Goal: Information Seeking & Learning: Check status

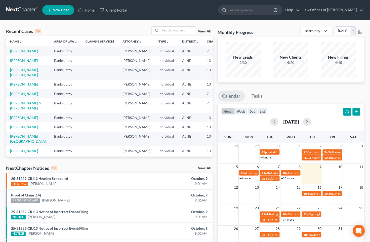
click at [204, 169] on link "View All" at bounding box center [204, 168] width 13 height 4
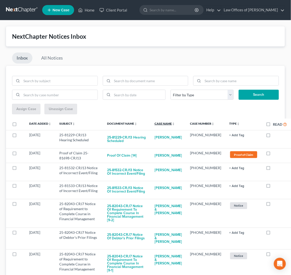
click at [172, 123] on icon "unfold_more" at bounding box center [173, 123] width 3 height 3
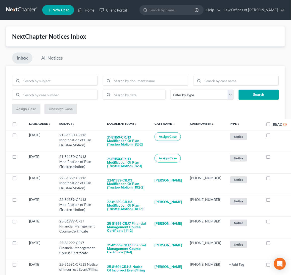
click at [198, 123] on link "Case Number unfold_more expand_more expand_less" at bounding box center [202, 124] width 24 height 4
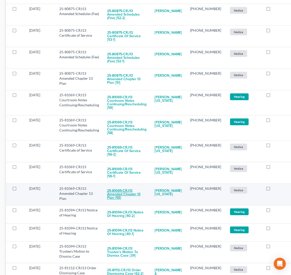
scroll to position [812, 0]
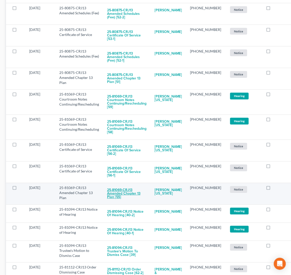
click at [130, 185] on button "25-81069-CRJ13 Amended Chapter 13 Plan [55]" at bounding box center [126, 193] width 39 height 17
checkbox input "true"
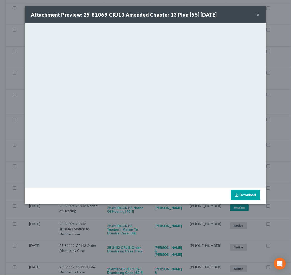
click at [185, 226] on div "Attachment Preview: 25-81069-CRJ13 Amended Chapter 13 Plan [55] [DATE] × <objec…" at bounding box center [145, 137] width 291 height 275
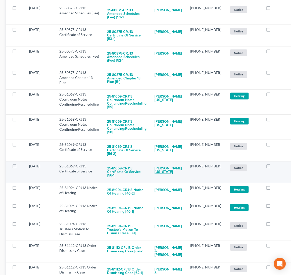
click at [156, 164] on link "[PERSON_NAME][US_STATE]" at bounding box center [169, 171] width 28 height 14
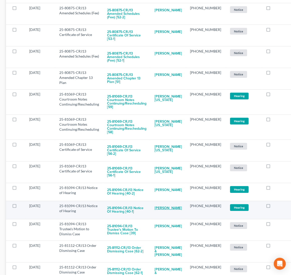
select select "1"
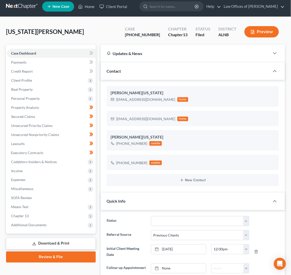
scroll to position [84, 0]
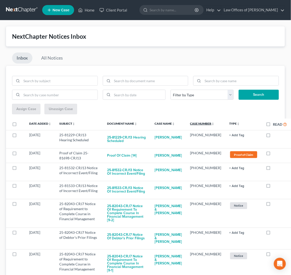
click at [199, 124] on link "Case Number unfold_more expand_more expand_less" at bounding box center [202, 124] width 24 height 4
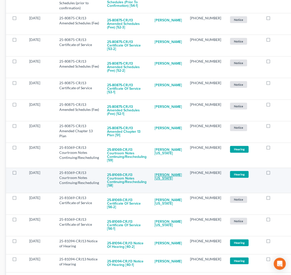
scroll to position [761, 0]
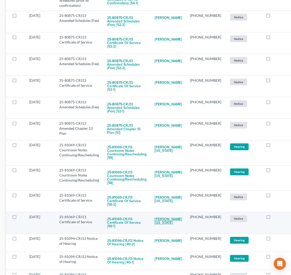
click at [163, 215] on link "[PERSON_NAME][US_STATE]" at bounding box center [169, 222] width 28 height 14
select select "1"
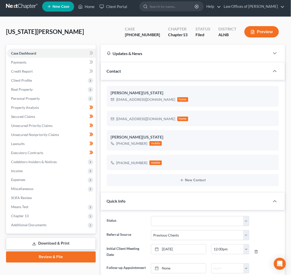
scroll to position [84, 0]
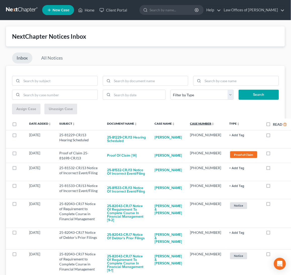
click at [205, 123] on link "Case Number unfold_more expand_more expand_less" at bounding box center [202, 124] width 24 height 4
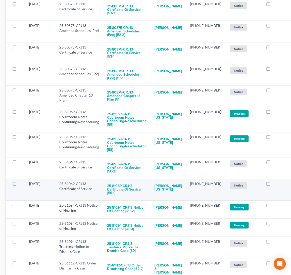
scroll to position [795, 0]
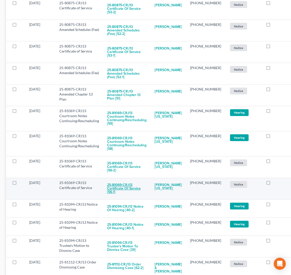
click at [120, 180] on button "25-81069-CRJ13 Certificate of Service [56-1]" at bounding box center [126, 188] width 39 height 17
checkbox input "true"
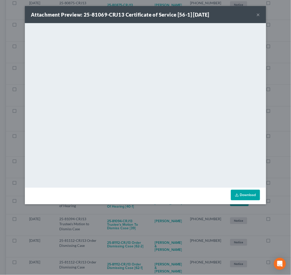
click at [150, 213] on div "Attachment Preview: 25-81069-CRJ13 Certificate of Service [56-1] 10/08/2025 × <…" at bounding box center [145, 137] width 291 height 275
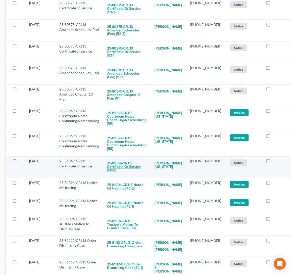
click at [125, 159] on button "25-81069-CRJ13 Certificate of Service [56-2]" at bounding box center [126, 167] width 39 height 17
checkbox input "true"
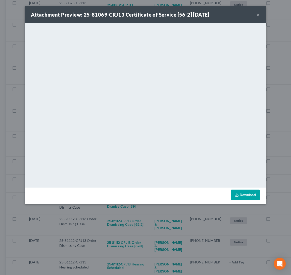
click at [142, 219] on div "Attachment Preview: 25-81069-CRJ13 Certificate of Service [56-2] 10/08/2025 × <…" at bounding box center [145, 137] width 291 height 275
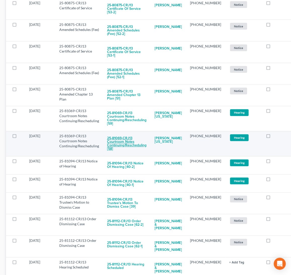
click at [123, 134] on button "25-81069-CRJ13 Courtroom Notes Continuing/Rescheduling [58]" at bounding box center [126, 144] width 39 height 21
checkbox input "true"
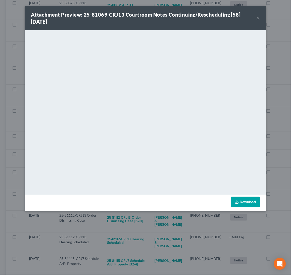
click at [135, 222] on div "Attachment Preview: 25-81069-CRJ13 Courtroom Notes Continuing/Rescheduling [58]…" at bounding box center [145, 137] width 291 height 275
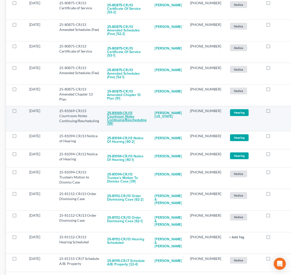
click at [117, 109] on button "25-81069-CRJ13 Courtroom Notes Continuing/Rescheduling [59]" at bounding box center [126, 119] width 39 height 21
checkbox input "true"
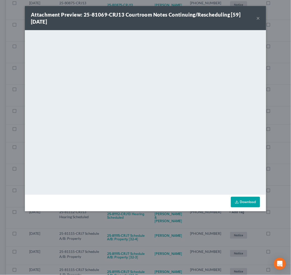
click at [257, 17] on button "×" at bounding box center [259, 18] width 4 height 6
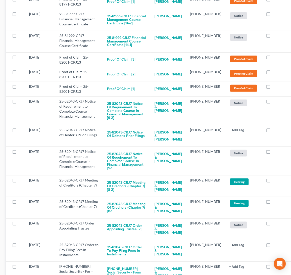
scroll to position [2462, 0]
checkbox input "true"
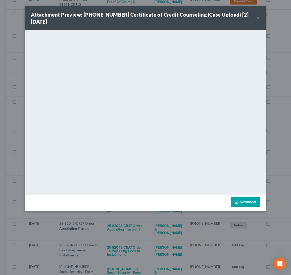
scroll to position [2445, 0]
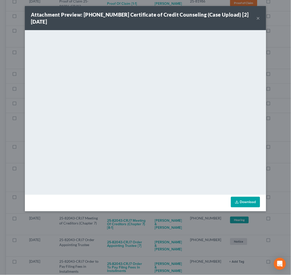
click at [152, 252] on div "Attachment Preview: 25-82043-7 Certificate of Credit Counseling (Case Upload) […" at bounding box center [145, 137] width 291 height 275
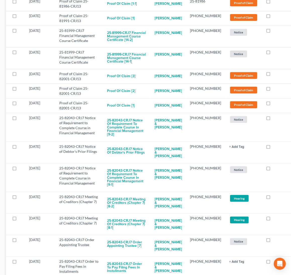
checkbox input "true"
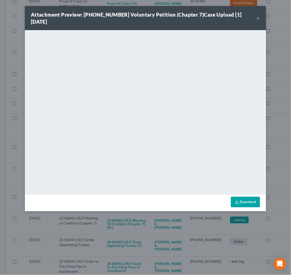
scroll to position [2424, 0]
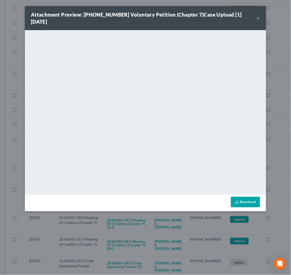
drag, startPoint x: 139, startPoint y: 255, endPoint x: 126, endPoint y: 245, distance: 16.1
click at [139, 255] on div "Attachment Preview: 25-82043-7 Voluntary Petition (Chapter 7)Case Upload [1] 10…" at bounding box center [145, 137] width 291 height 275
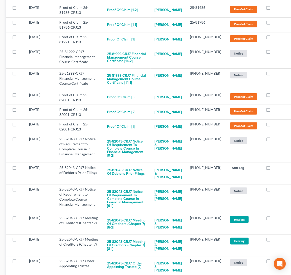
checkbox input "true"
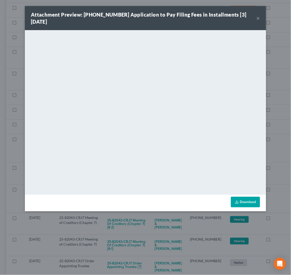
scroll to position [2404, 0]
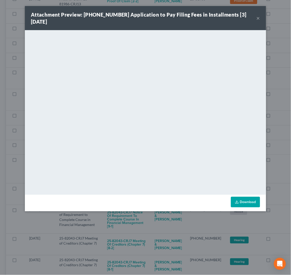
drag, startPoint x: 137, startPoint y: 252, endPoint x: 128, endPoint y: 248, distance: 9.9
click at [137, 252] on div "Attachment Preview: 25-82043-7 Application to Pay Filing Fees in Installments […" at bounding box center [145, 137] width 291 height 275
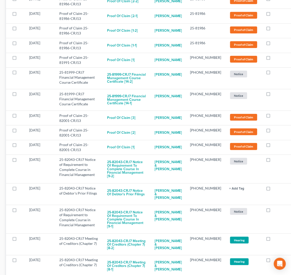
checkbox input "true"
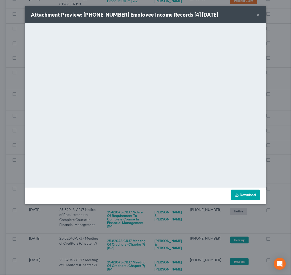
scroll to position [2386, 0]
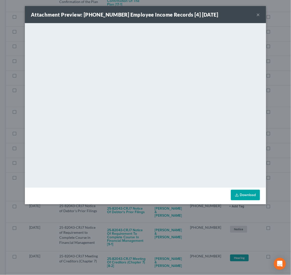
click at [121, 247] on div "Attachment Preview: 25-82043-7 Employee Income Records [4] 10/08/2025 × <object…" at bounding box center [145, 137] width 291 height 275
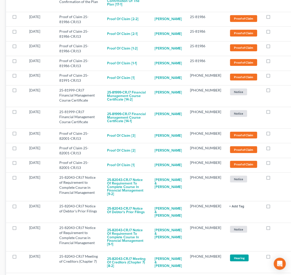
checkbox input "true"
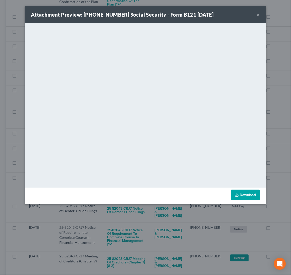
scroll to position [2368, 0]
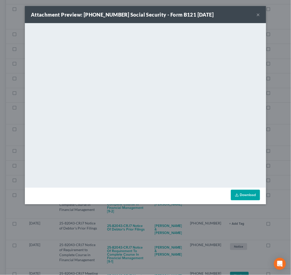
click at [116, 251] on div "Attachment Preview: 25-82043-7 Social Security - Form B121 10/08/2025 × <object…" at bounding box center [145, 137] width 291 height 275
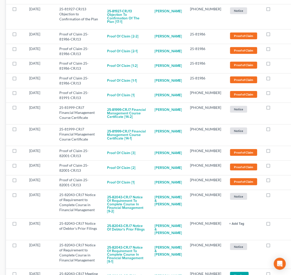
checkbox input "true"
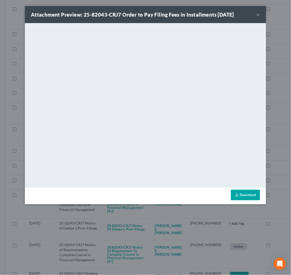
scroll to position [2348, 0]
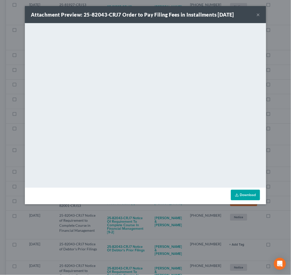
drag, startPoint x: 143, startPoint y: 247, endPoint x: 135, endPoint y: 246, distance: 7.9
click at [143, 247] on div "Attachment Preview: 25-82043-CRJ7 Order to Pay Filing Fees in Installments 10/0…" at bounding box center [145, 137] width 291 height 275
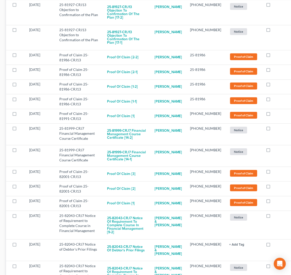
checkbox input "true"
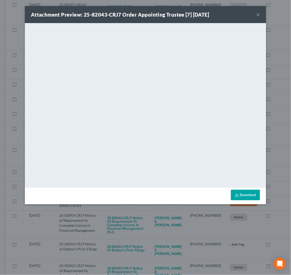
scroll to position [2330, 0]
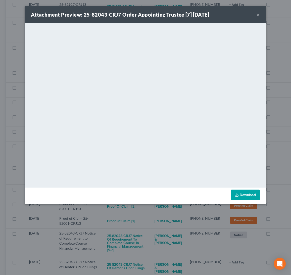
drag, startPoint x: 130, startPoint y: 254, endPoint x: 129, endPoint y: 244, distance: 10.2
click at [130, 254] on div "Attachment Preview: 25-82043-CRJ7 Order Appointing Trustee [7] 10/08/2025 × <ob…" at bounding box center [145, 137] width 291 height 275
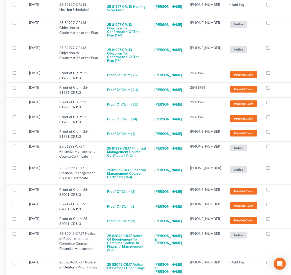
checkbox input "true"
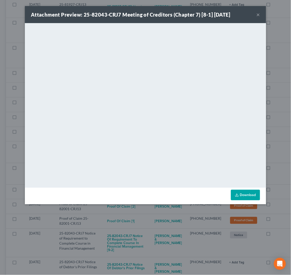
scroll to position [2309, 0]
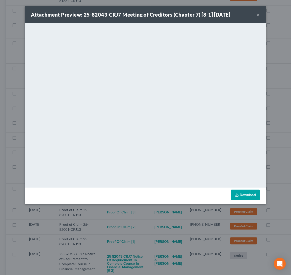
click at [118, 251] on div "Attachment Preview: 25-82043-CRJ7 Meeting of Creditors (Chapter 7) [8-1] 10/08/…" at bounding box center [145, 137] width 291 height 275
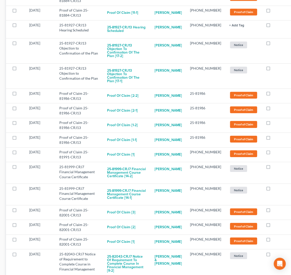
checkbox input "true"
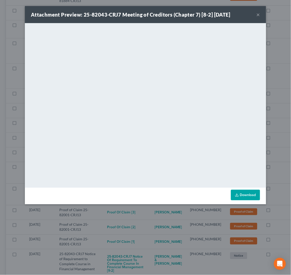
scroll to position [2288, 0]
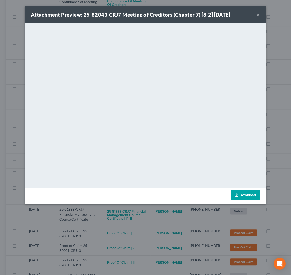
click at [124, 235] on div "Attachment Preview: 25-82043-CRJ7 Meeting of Creditors (Chapter 7) [8-2] 10/08/…" at bounding box center [145, 137] width 291 height 275
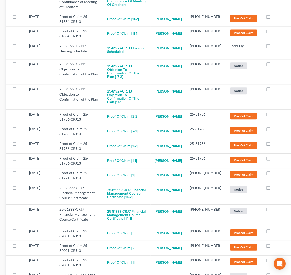
checkbox input "true"
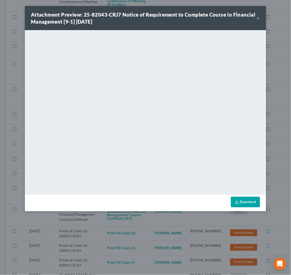
scroll to position [2261, 0]
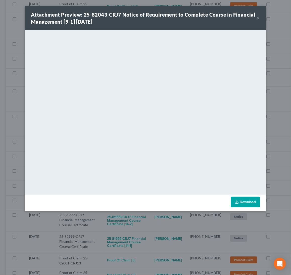
click at [118, 240] on div "Attachment Preview: 25-82043-CRJ7 Notice of Requirement to Complete Course in F…" at bounding box center [145, 137] width 291 height 275
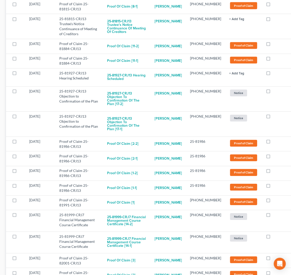
checkbox input "true"
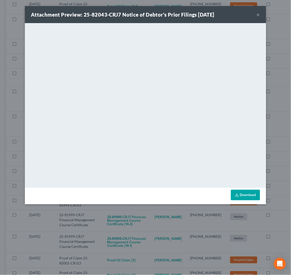
scroll to position [2243, 0]
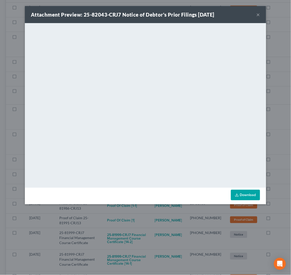
click at [123, 238] on div "Attachment Preview: 25-82043-CRJ7 Notice of Debtor's Prior Filings 10/09/2025 ×…" at bounding box center [145, 137] width 291 height 275
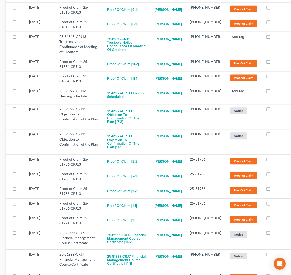
checkbox input "true"
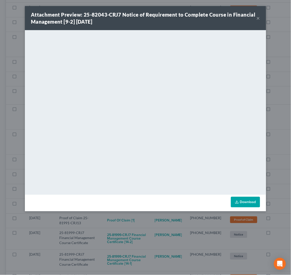
scroll to position [2216, 0]
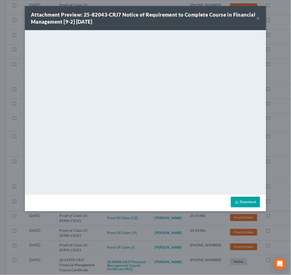
click at [146, 249] on div "Attachment Preview: 25-82043-CRJ7 Notice of Requirement to Complete Course in F…" at bounding box center [145, 137] width 291 height 275
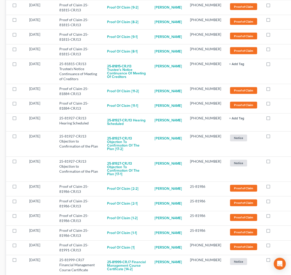
checkbox input "true"
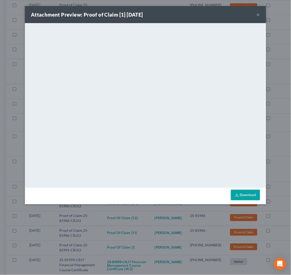
scroll to position [2201, 0]
click at [116, 246] on div "Attachment Preview: Proof of Claim [1] 10/07/2025 × <object ng-attr-data='https…" at bounding box center [145, 137] width 291 height 275
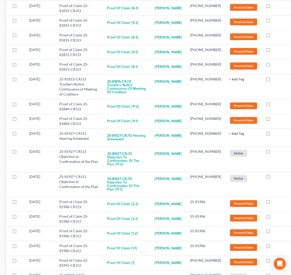
checkbox input "true"
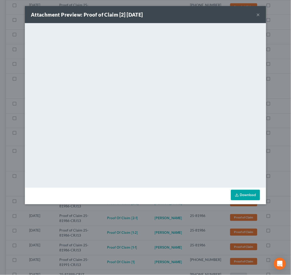
scroll to position [2187, 0]
click at [118, 242] on div "Attachment Preview: Proof of Claim [2] 10/07/2025 × <object ng-attr-data='https…" at bounding box center [145, 137] width 291 height 275
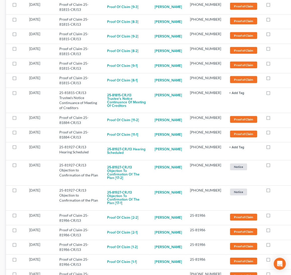
checkbox input "true"
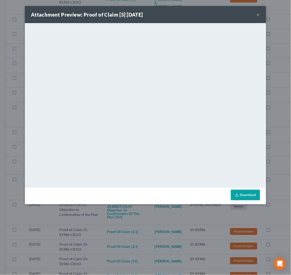
scroll to position [2172, 0]
click at [133, 236] on div "Attachment Preview: Proof of Claim [3] 10/08/2025 × <object ng-attr-data='https…" at bounding box center [145, 137] width 291 height 275
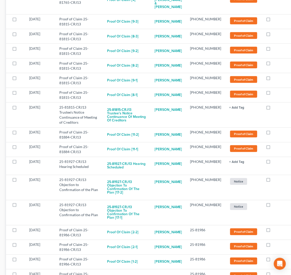
checkbox input "true"
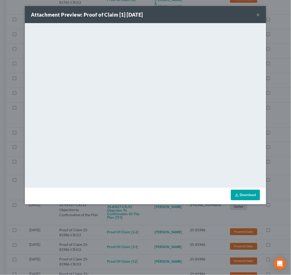
scroll to position [2155, 0]
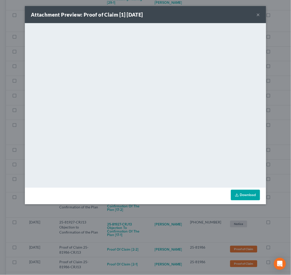
click at [148, 225] on div "Attachment Preview: Proof of Claim [1] 10/08/2025 × <object ng-attr-data='https…" at bounding box center [145, 137] width 291 height 275
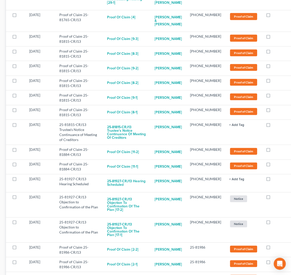
checkbox input "true"
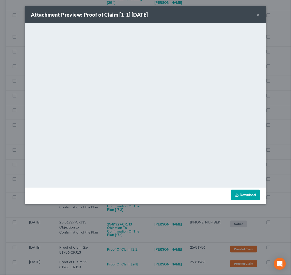
scroll to position [2140, 0]
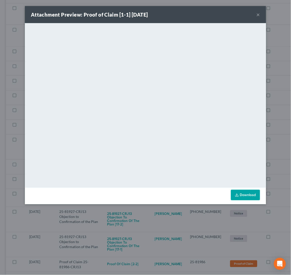
click at [128, 230] on div "Attachment Preview: Proof of Claim [1-1] 10/06/2025 × <object ng-attr-data='htt…" at bounding box center [145, 137] width 291 height 275
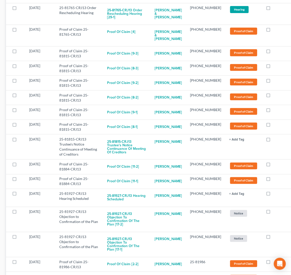
checkbox input "true"
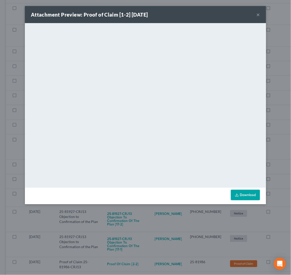
scroll to position [2126, 0]
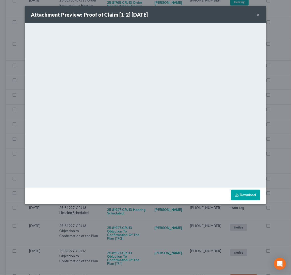
click at [127, 225] on div "Attachment Preview: Proof of Claim [1-2] 10/06/2025 × <object ng-attr-data='htt…" at bounding box center [145, 137] width 291 height 275
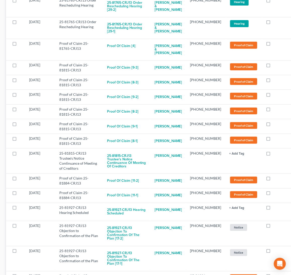
checkbox input "true"
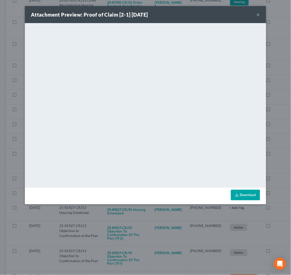
scroll to position [2112, 0]
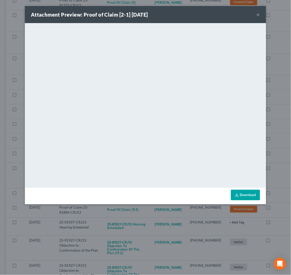
click at [139, 219] on div "Attachment Preview: Proof of Claim [2-1] 10/06/2025 × <object ng-attr-data='htt…" at bounding box center [145, 137] width 291 height 275
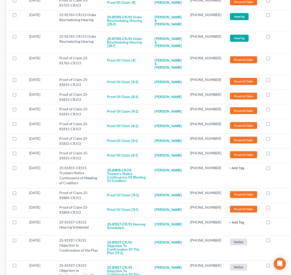
checkbox input "true"
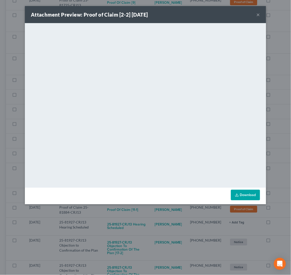
scroll to position [2098, 0]
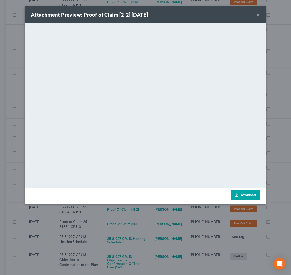
click at [145, 227] on div "Attachment Preview: Proof of Claim [2-2] 10/06/2025 × <object ng-attr-data='htt…" at bounding box center [145, 137] width 291 height 275
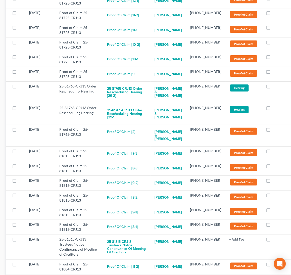
scroll to position [2030, 0]
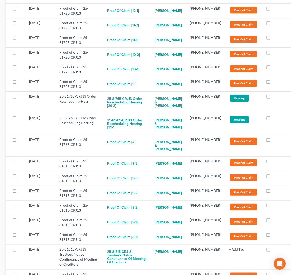
checkbox input "true"
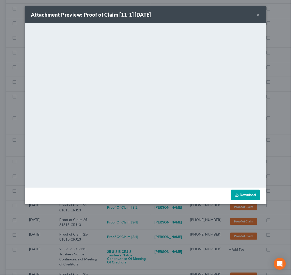
click at [159, 217] on div "Attachment Preview: Proof of Claim [11-1] 10/07/2025 × <object ng-attr-data='ht…" at bounding box center [145, 137] width 291 height 275
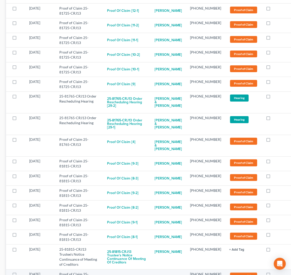
click at [128, 272] on button "Proof of Claim [11-2]" at bounding box center [123, 277] width 32 height 10
checkbox input "true"
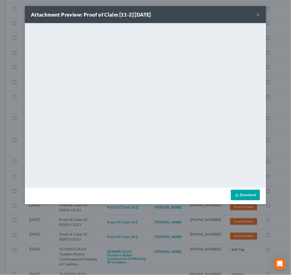
click at [150, 221] on div "Attachment Preview: Proof of Claim [11-2] 10/07/2025 × <object ng-attr-data='ht…" at bounding box center [145, 137] width 291 height 275
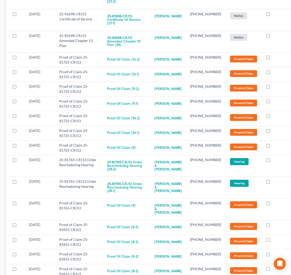
scroll to position [1965, 0]
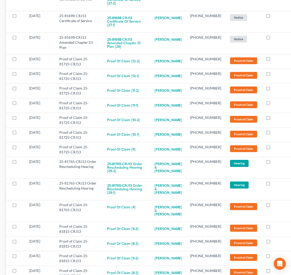
checkbox input "true"
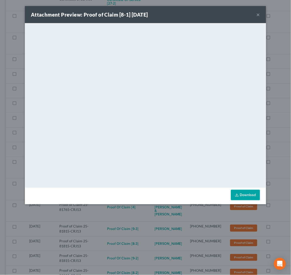
click at [157, 214] on div "Attachment Preview: Proof of Claim [8-1] 10/08/2025 × <object ng-attr-data='htt…" at bounding box center [145, 137] width 291 height 275
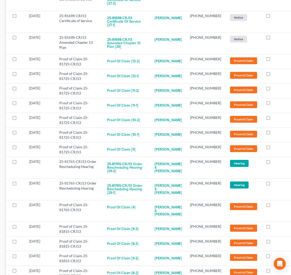
checkbox input "true"
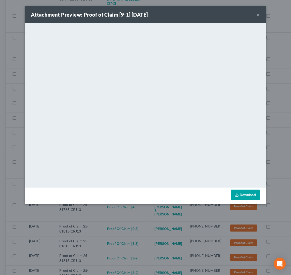
click at [152, 222] on div "Attachment Preview: Proof of Claim [9-1] 10/08/2025 × <object ng-attr-data='htt…" at bounding box center [145, 137] width 291 height 275
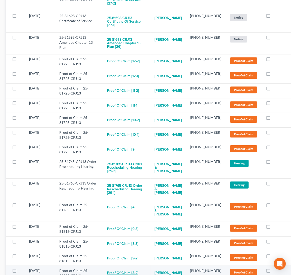
click at [136, 268] on button "Proof of Claim [8-2]" at bounding box center [122, 273] width 31 height 10
checkbox input "true"
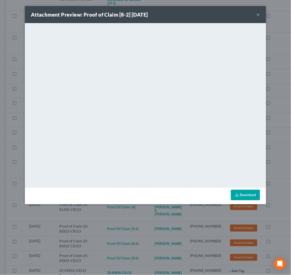
click at [141, 225] on div "Attachment Preview: Proof of Claim [8-2] 10/08/2025 × <object ng-attr-data='htt…" at bounding box center [145, 137] width 291 height 275
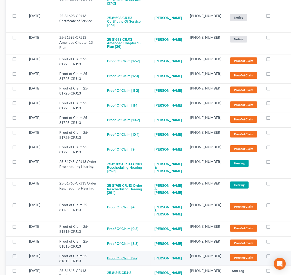
click at [122, 253] on button "Proof of Claim [9-2]" at bounding box center [122, 258] width 31 height 10
checkbox input "true"
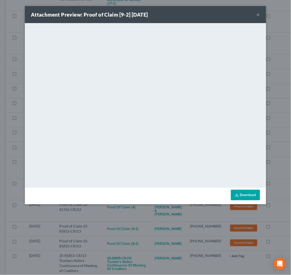
drag, startPoint x: 146, startPoint y: 219, endPoint x: 138, endPoint y: 212, distance: 10.9
click at [146, 218] on div "Attachment Preview: Proof of Claim [9-2] 10/08/2025 × <object ng-attr-data='htt…" at bounding box center [145, 137] width 291 height 275
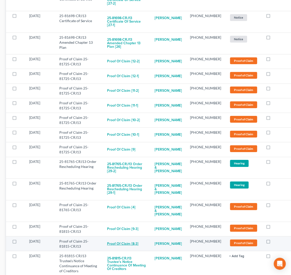
click at [120, 239] on button "Proof of Claim [8-3]" at bounding box center [122, 244] width 31 height 10
checkbox input "true"
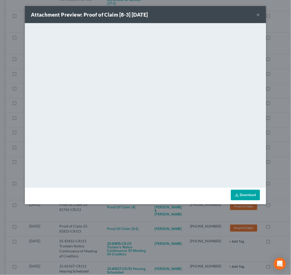
click at [130, 216] on div "Attachment Preview: Proof of Claim [8-3] 10/08/2025 × <object ng-attr-data='htt…" at bounding box center [145, 137] width 291 height 275
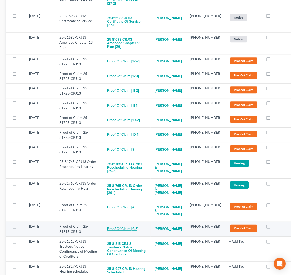
click at [124, 224] on button "Proof of Claim [9-3]" at bounding box center [122, 229] width 31 height 10
checkbox input "true"
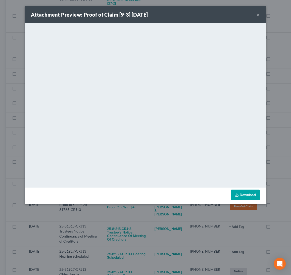
click at [164, 221] on div "Attachment Preview: Proof of Claim [9-3] 10/08/2025 × <object ng-attr-data='htt…" at bounding box center [145, 137] width 291 height 275
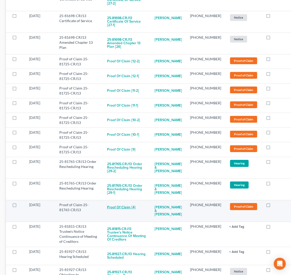
click at [128, 202] on button "Proof of Claim [4]" at bounding box center [121, 207] width 28 height 10
checkbox input "true"
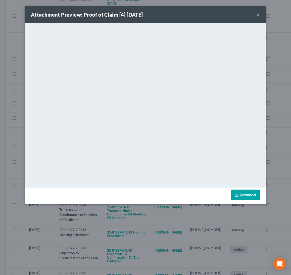
click at [143, 212] on div "Attachment Preview: Proof of Claim [4] 10/08/2025 × <object ng-attr-data='https…" at bounding box center [145, 137] width 291 height 275
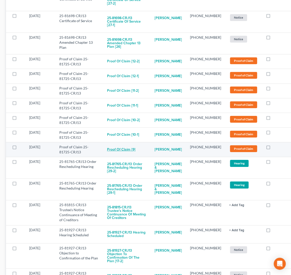
click at [121, 145] on button "Proof of Claim [9]" at bounding box center [121, 150] width 28 height 10
checkbox input "true"
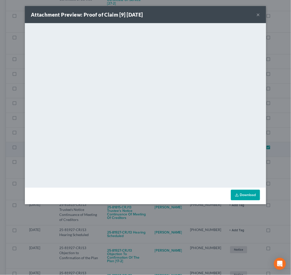
scroll to position [1951, 0]
click at [145, 221] on div "Attachment Preview: Proof of Claim [9] 10/07/2025 × <object ng-attr-data='https…" at bounding box center [145, 137] width 291 height 275
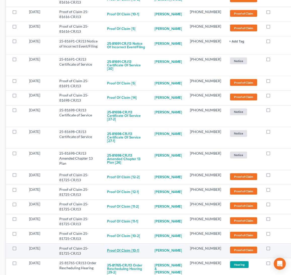
click at [123, 246] on button "Proof of Claim [10-1]" at bounding box center [123, 251] width 32 height 10
checkbox input "true"
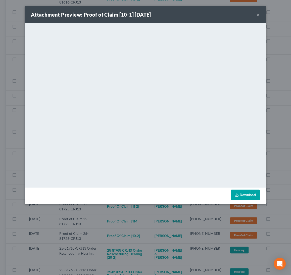
click at [152, 217] on div "Attachment Preview: Proof of Claim [10-1] 10/08/2025 × <object ng-attr-data='ht…" at bounding box center [145, 137] width 291 height 275
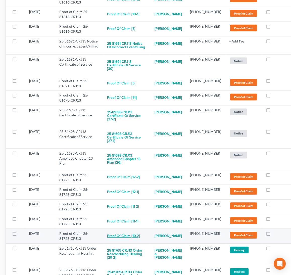
click at [130, 231] on button "Proof of Claim [10-2]" at bounding box center [123, 236] width 33 height 10
checkbox input "true"
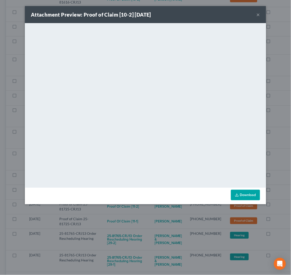
click at [147, 214] on div "Attachment Preview: Proof of Claim [10-2] 10/08/2025 × <object ng-attr-data='ht…" at bounding box center [145, 137] width 291 height 275
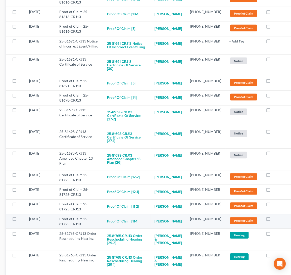
click at [118, 217] on button "Proof of Claim [11-1]" at bounding box center [122, 222] width 31 height 10
checkbox input "true"
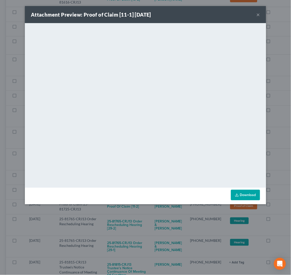
drag, startPoint x: 134, startPoint y: 213, endPoint x: 134, endPoint y: 206, distance: 7.3
click at [135, 212] on div "Attachment Preview: Proof of Claim [11-1] 10/08/2025 × <object ng-attr-data='ht…" at bounding box center [145, 137] width 291 height 275
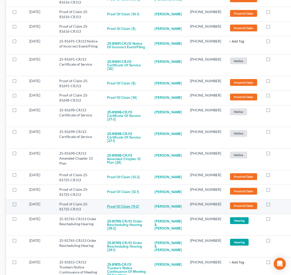
click at [133, 202] on button "Proof of Claim [11-2]" at bounding box center [123, 207] width 32 height 10
checkbox input "true"
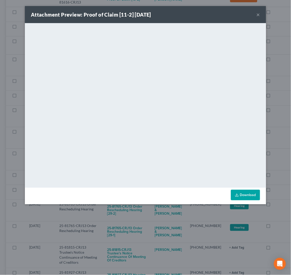
click at [130, 209] on div "Attachment Preview: Proof of Claim [11-2] 10/08/2025 × <object ng-attr-data='ht…" at bounding box center [145, 137] width 291 height 275
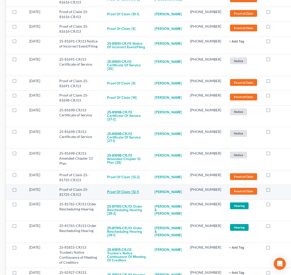
click at [120, 187] on button "Proof of Claim [12-1]" at bounding box center [123, 192] width 32 height 10
checkbox input "true"
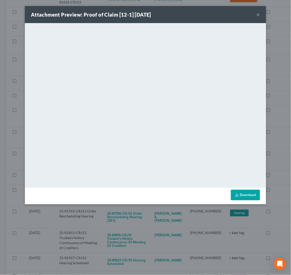
click at [109, 218] on div "Attachment Preview: Proof of Claim [12-1] 10/08/2025 × <object ng-attr-data='ht…" at bounding box center [145, 137] width 291 height 275
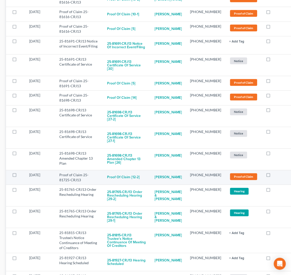
click at [115, 170] on td "Proof of Claim [12-2]" at bounding box center [127, 177] width 48 height 15
click at [119, 173] on button "Proof of Claim [12-2]" at bounding box center [123, 178] width 33 height 10
checkbox input "true"
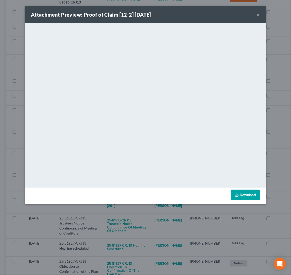
click at [61, 222] on div "Attachment Preview: Proof of Claim [12-2] 10/08/2025 × <object ng-attr-data='ht…" at bounding box center [145, 137] width 291 height 275
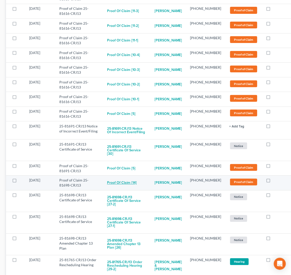
scroll to position [1762, 0]
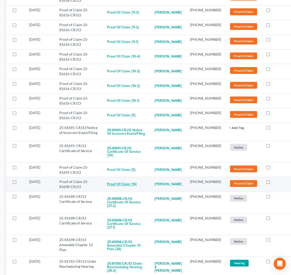
click at [123, 179] on button "Proof of Claim [14]" at bounding box center [122, 184] width 30 height 10
checkbox input "true"
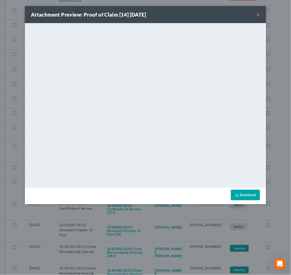
drag, startPoint x: 150, startPoint y: 213, endPoint x: 140, endPoint y: 195, distance: 20.0
click at [150, 212] on div "Attachment Preview: Proof of Claim [14] 10/09/2025 × <object ng-attr-data='http…" at bounding box center [145, 137] width 291 height 275
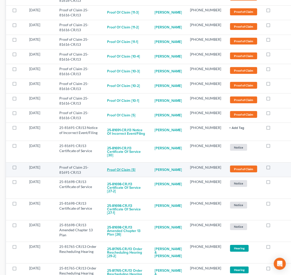
click at [119, 165] on button "Proof of Claim [5]" at bounding box center [121, 170] width 28 height 10
checkbox input "true"
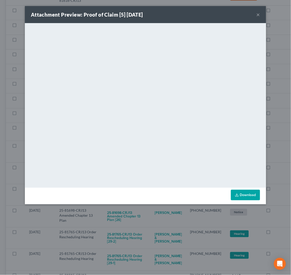
click at [122, 218] on div "Attachment Preview: Proof of Claim [5] 10/07/2025 × <object ng-attr-data='https…" at bounding box center [145, 137] width 291 height 275
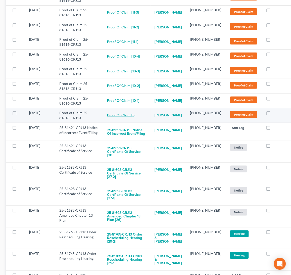
click at [122, 110] on button "Proof of Claim [5]" at bounding box center [121, 115] width 28 height 10
checkbox input "true"
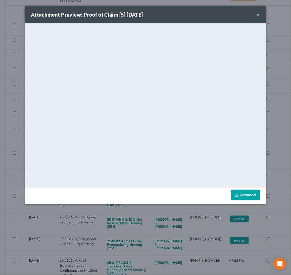
click at [16, 114] on div "Attachment Preview: Proof of Claim [5] 10/07/2025 × <object ng-attr-data='https…" at bounding box center [145, 137] width 291 height 275
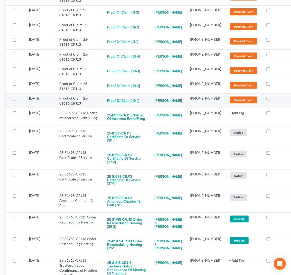
click at [118, 96] on button "Proof of Claim [10-1]" at bounding box center [123, 101] width 32 height 10
checkbox input "true"
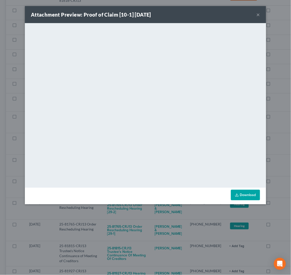
click at [17, 45] on div "Attachment Preview: Proof of Claim [10-1] 10/08/2025 × <object ng-attr-data='ht…" at bounding box center [145, 137] width 291 height 275
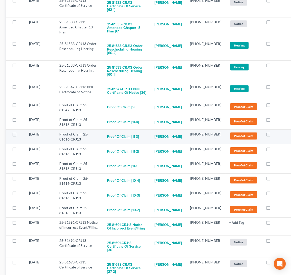
scroll to position [1621, 0]
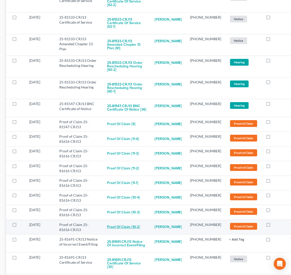
click at [128, 222] on button "Proof of Claim [10-2]" at bounding box center [123, 227] width 33 height 10
checkbox input "true"
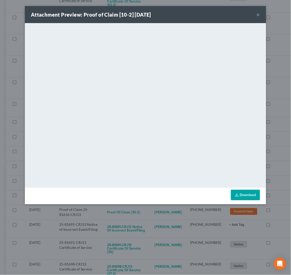
click at [19, 108] on div "Attachment Preview: Proof of Claim [10-2] 10/08/2025 × <object ng-attr-data='ht…" at bounding box center [145, 137] width 291 height 275
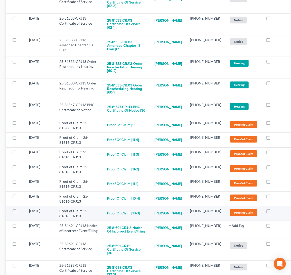
click at [128, 206] on td "Proof of Claim [10-3]" at bounding box center [127, 213] width 48 height 15
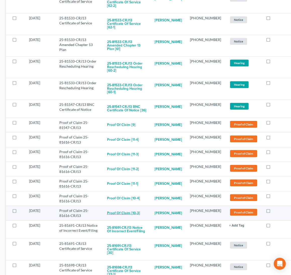
click at [124, 208] on button "Proof of Claim [10-3]" at bounding box center [123, 213] width 33 height 10
checkbox input "true"
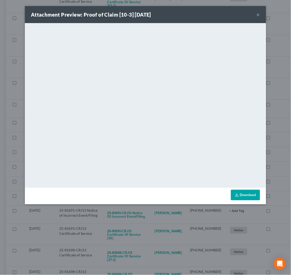
click at [21, 103] on div "Attachment Preview: Proof of Claim [10-3] 10/08/2025 × <object ng-attr-data='ht…" at bounding box center [145, 137] width 291 height 275
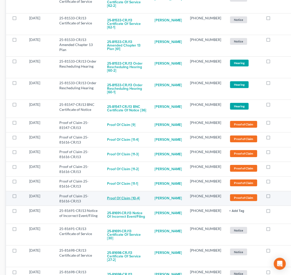
click at [133, 194] on button "Proof of Claim [10-4]" at bounding box center [123, 199] width 33 height 10
checkbox input "true"
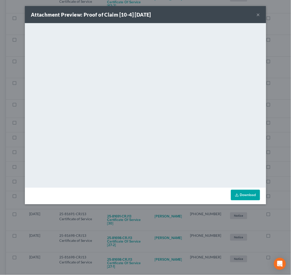
click at [19, 101] on div "Attachment Preview: Proof of Claim [10-4] 10/08/2025 × <object ng-attr-data='ht…" at bounding box center [145, 137] width 291 height 275
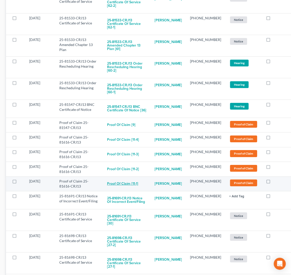
click at [121, 179] on button "Proof of Claim [11-1]" at bounding box center [122, 184] width 31 height 10
checkbox input "true"
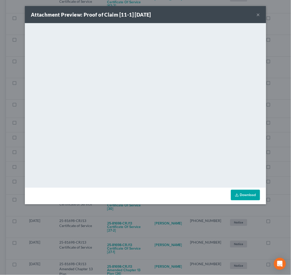
click at [13, 92] on div "Attachment Preview: Proof of Claim [11-1] 10/08/2025 × <object ng-attr-data='ht…" at bounding box center [145, 137] width 291 height 275
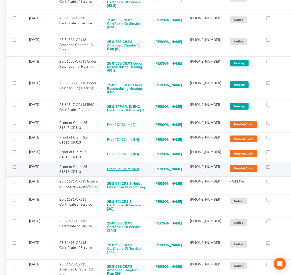
click at [127, 164] on button "Proof of Claim [11-2]" at bounding box center [123, 169] width 32 height 10
checkbox input "true"
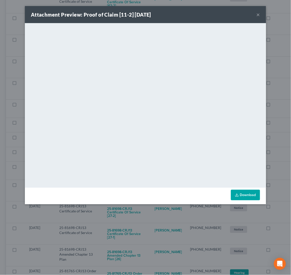
click at [19, 83] on div "Attachment Preview: Proof of Claim [11-2] 10/08/2025 × <object ng-attr-data='ht…" at bounding box center [145, 137] width 291 height 275
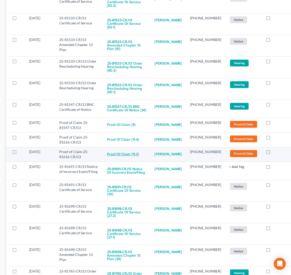
click at [128, 149] on button "Proof of Claim [11-3]" at bounding box center [123, 154] width 32 height 10
checkbox input "true"
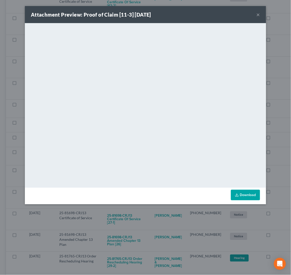
click at [21, 51] on div "Attachment Preview: Proof of Claim [11-3] 10/08/2025 × <object ng-attr-data='ht…" at bounding box center [145, 137] width 291 height 275
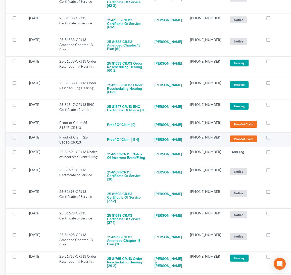
click at [128, 135] on button "Proof of Claim [11-4]" at bounding box center [123, 140] width 32 height 10
checkbox input "true"
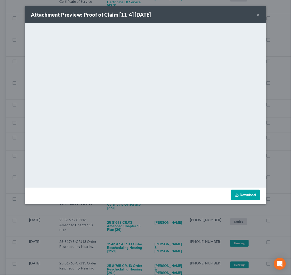
click at [21, 43] on div "Attachment Preview: Proof of Claim [11-4] 10/08/2025 × <object ng-attr-data='ht…" at bounding box center [145, 137] width 291 height 275
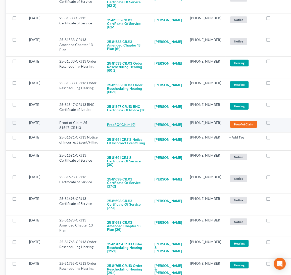
click at [118, 120] on button "Proof of Claim [9]" at bounding box center [121, 125] width 28 height 10
checkbox input "true"
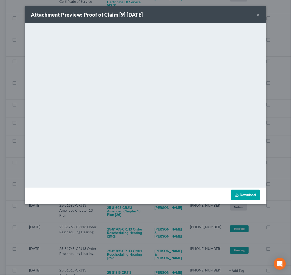
click at [283, 129] on div "Attachment Preview: Proof of Claim [9] 10/07/2025 × <object ng-attr-data='https…" at bounding box center [145, 137] width 291 height 275
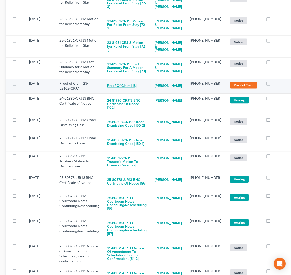
scroll to position [480, 0]
click at [124, 81] on button "Proof of Claim [18]" at bounding box center [122, 86] width 30 height 10
checkbox input "true"
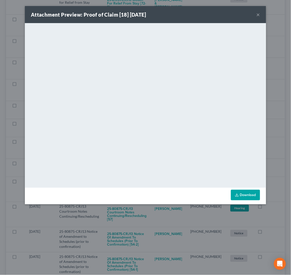
click at [276, 99] on div "Attachment Preview: Proof of Claim [18] 10/07/2025 × <object ng-attr-data='http…" at bounding box center [145, 137] width 291 height 275
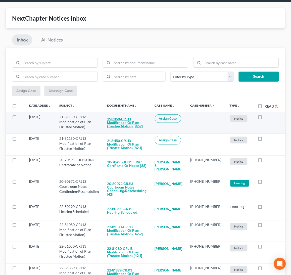
scroll to position [19, 0]
